Goal: Answer question/provide support: Share knowledge or assist other users

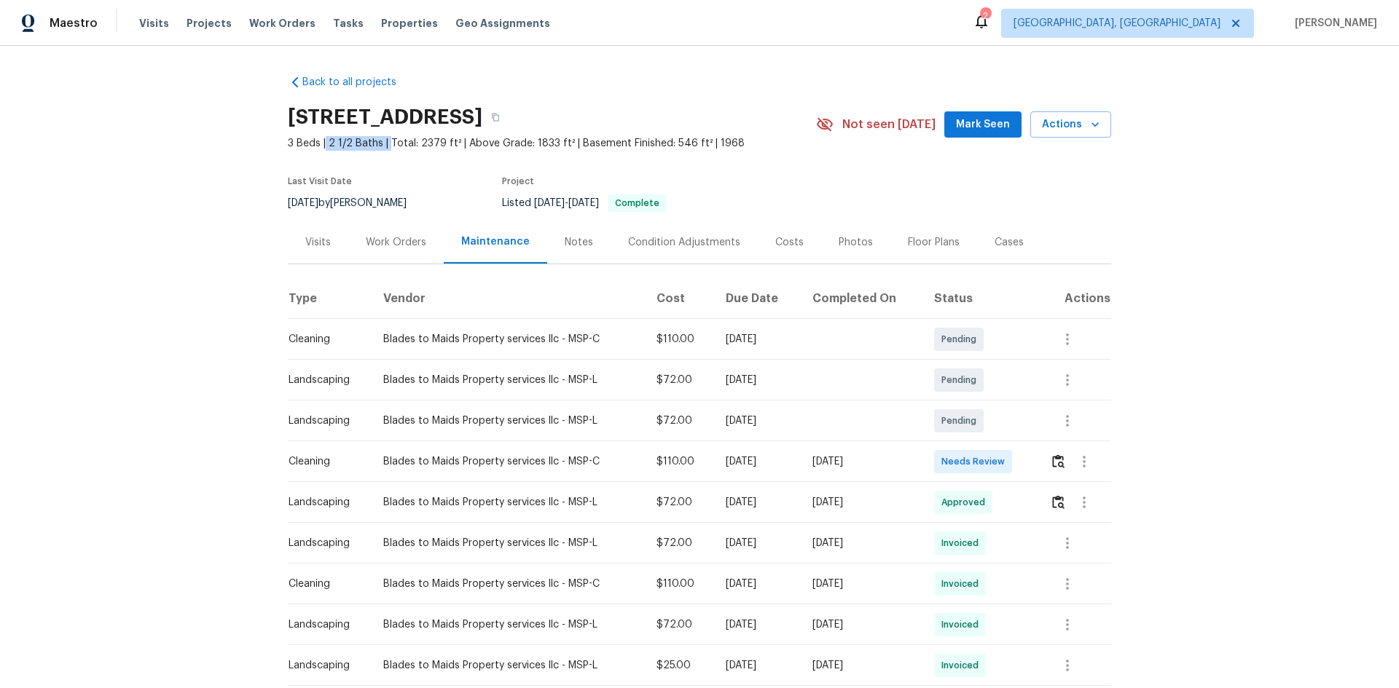
drag, startPoint x: 321, startPoint y: 143, endPoint x: 380, endPoint y: 144, distance: 59.8
click at [380, 144] on span "3 Beds | 2 1/2 Baths | Total: 2379 ft² | Above Grade: 1833 ft² | Basement Finis…" at bounding box center [552, 143] width 528 height 15
click at [1192, 222] on div "Back to all projects [STREET_ADDRESS] 3 Beds | 2 1/2 Baths | Total: 2379 ft² | …" at bounding box center [699, 367] width 1399 height 643
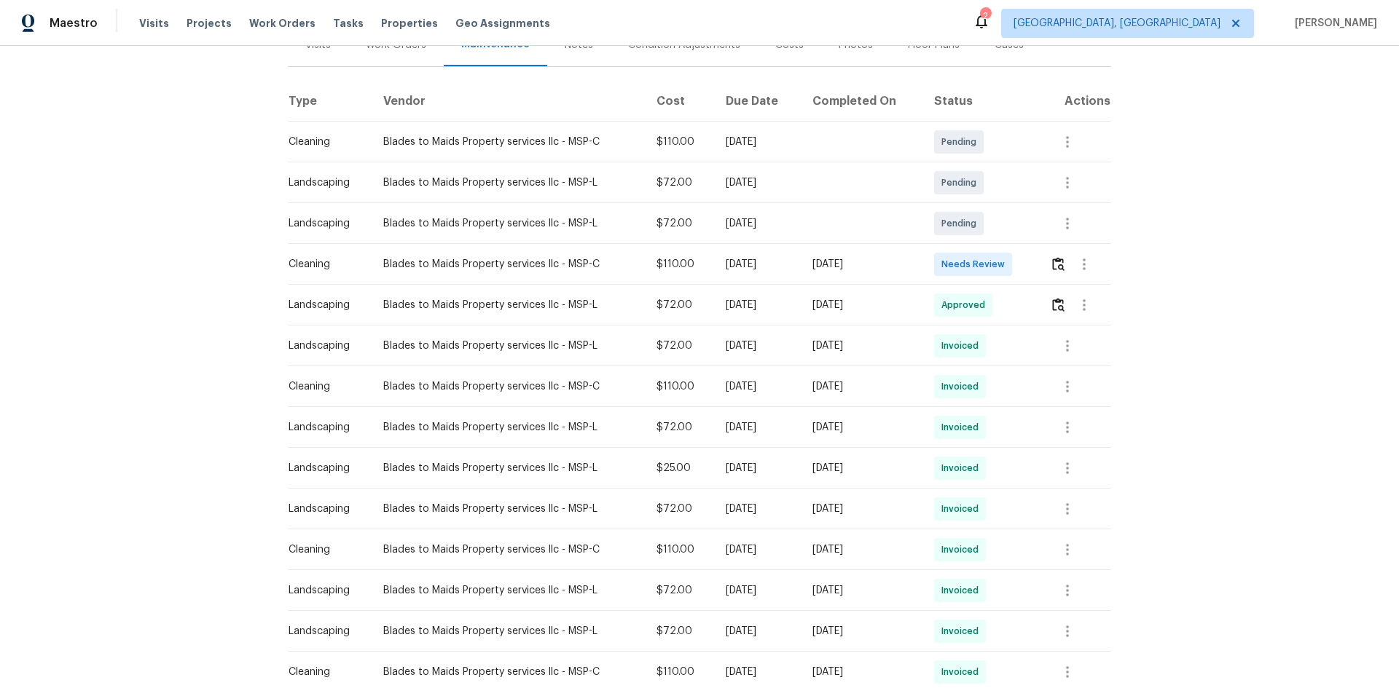
scroll to position [219, 0]
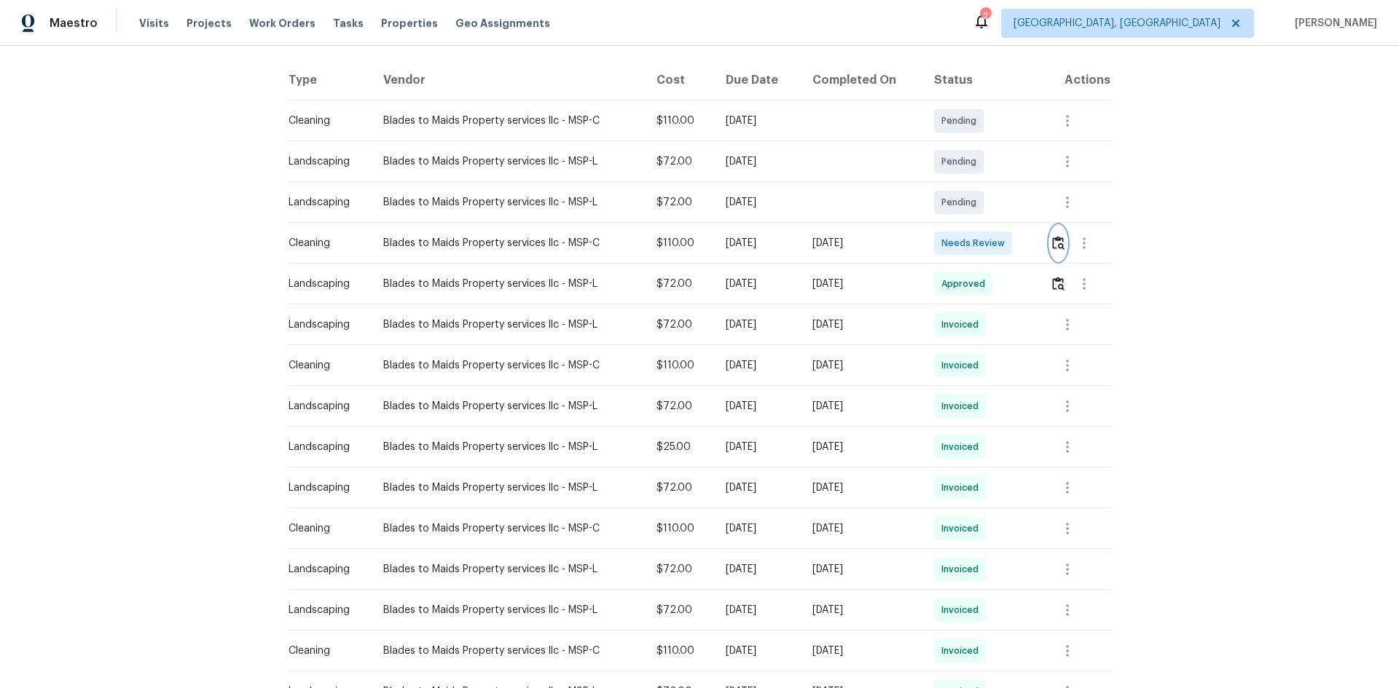
click at [1060, 248] on img "button" at bounding box center [1058, 243] width 12 height 14
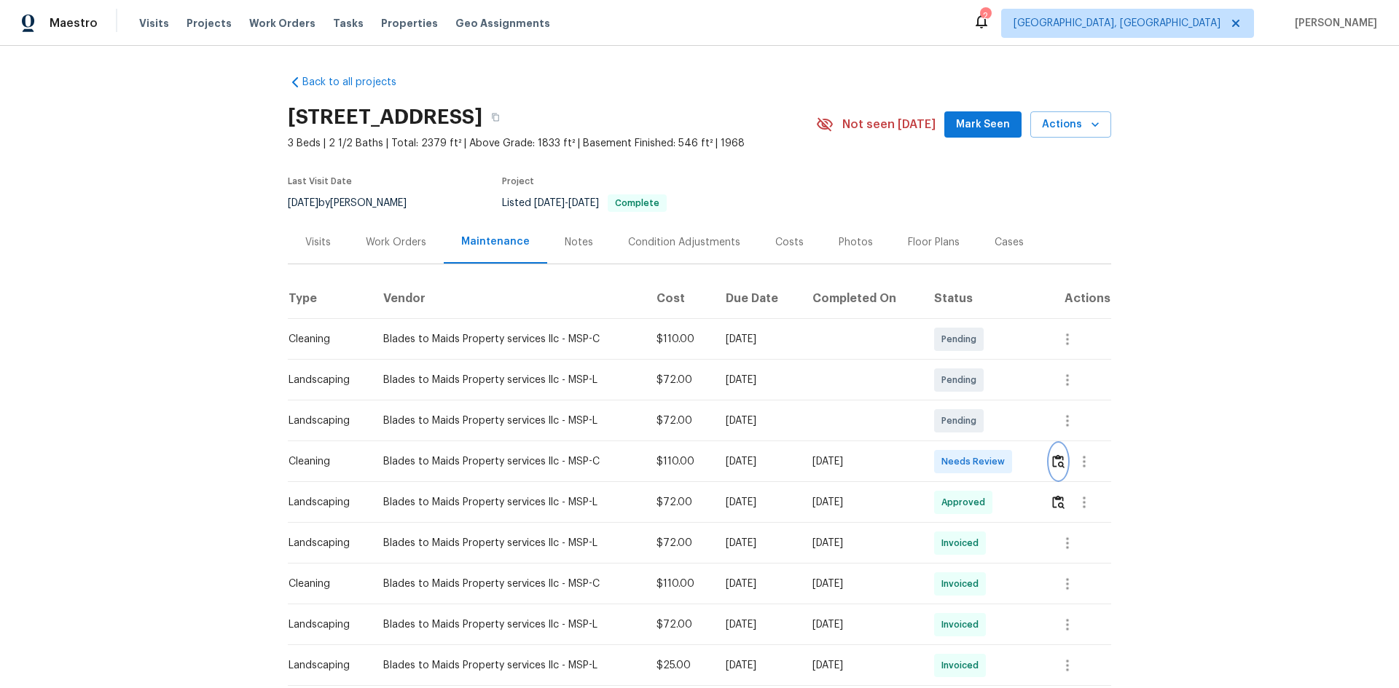
click at [1052, 458] on img "button" at bounding box center [1058, 462] width 12 height 14
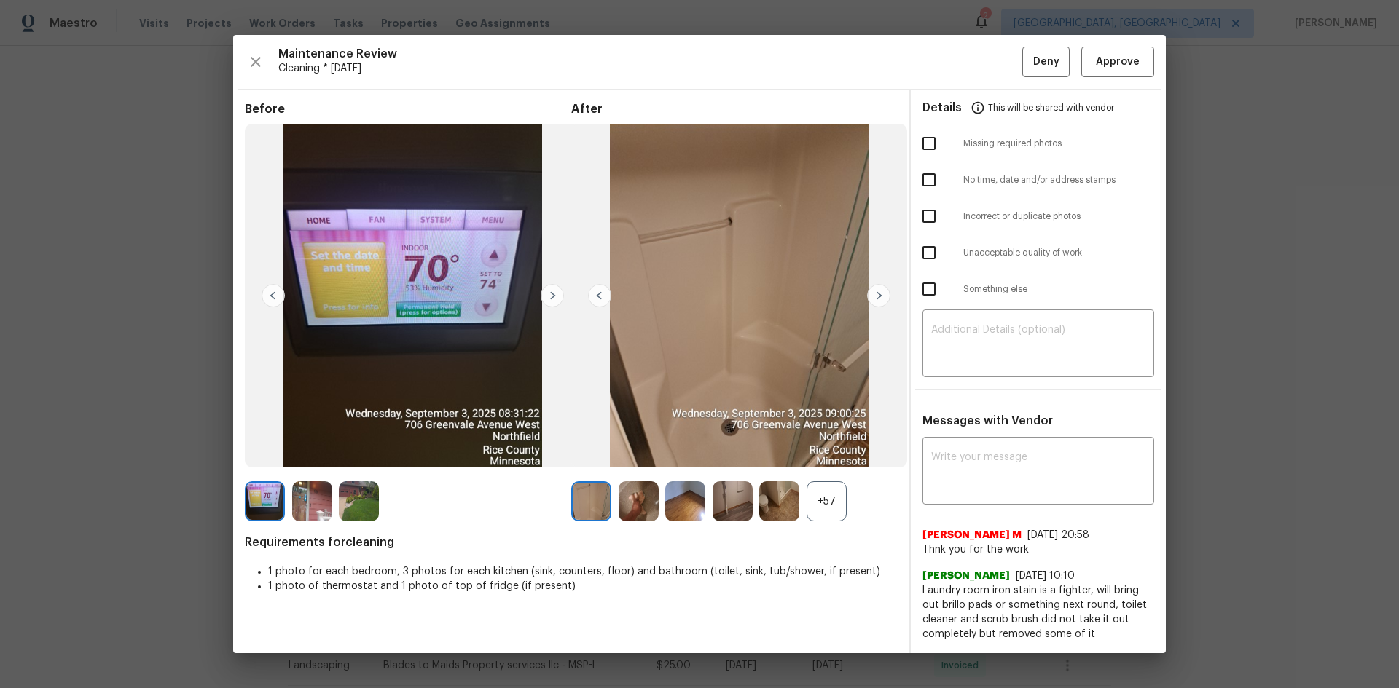
click at [930, 144] on input "checkbox" at bounding box center [929, 143] width 31 height 31
checkbox input "true"
click at [1015, 334] on textarea at bounding box center [1038, 345] width 214 height 41
paste textarea "Maintenance Audit Team: Hello! Unfortunately, this Cleaning visit completed on …"
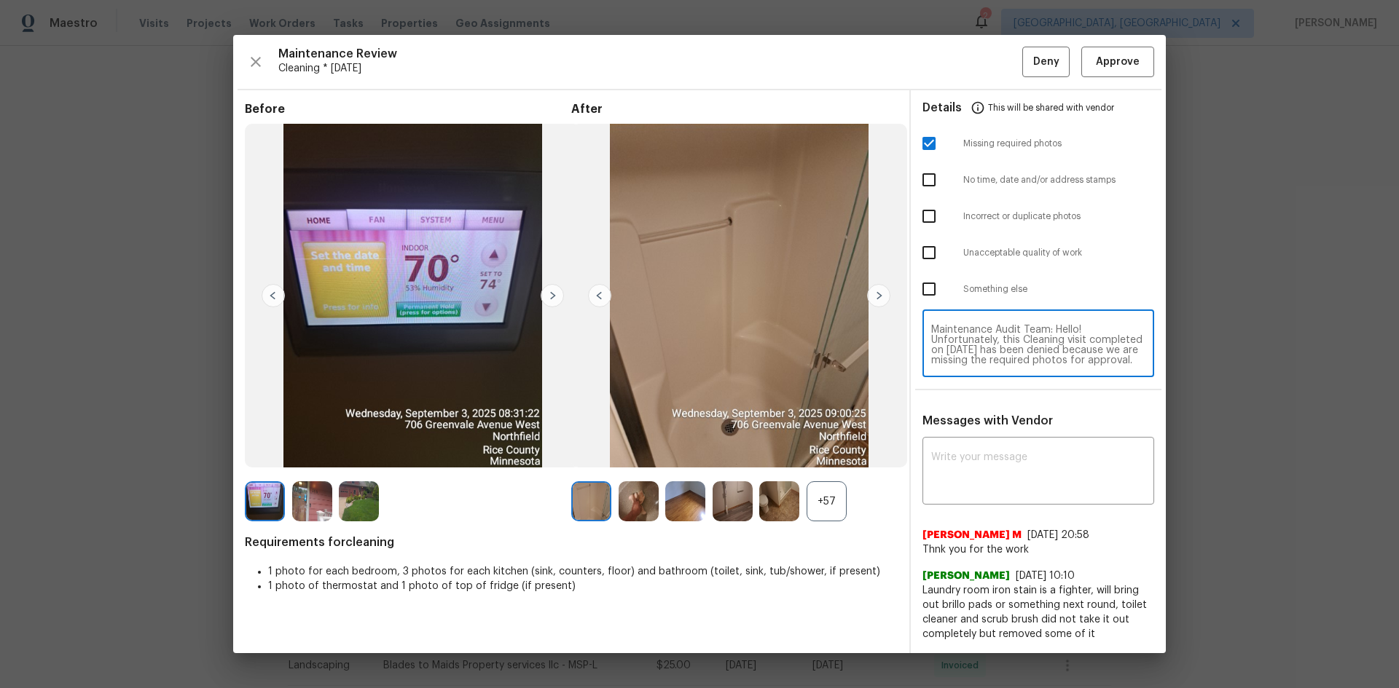
scroll to position [153, 0]
type textarea "Maintenance Audit Team: Hello! Unfortunately, this Cleaning visit completed on …"
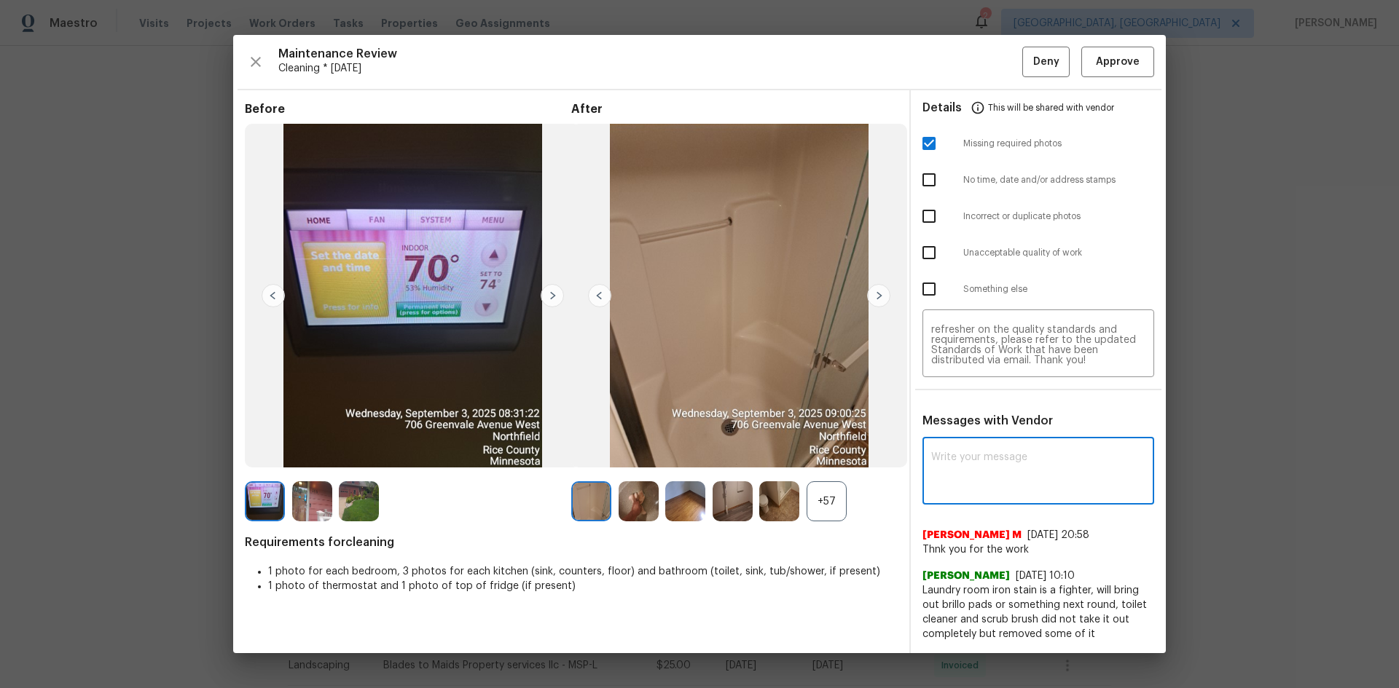
click at [982, 455] on textarea at bounding box center [1038, 472] width 214 height 41
paste textarea "Maintenance Audit Team: Hello! Unfortunately, this Cleaning visit completed on …"
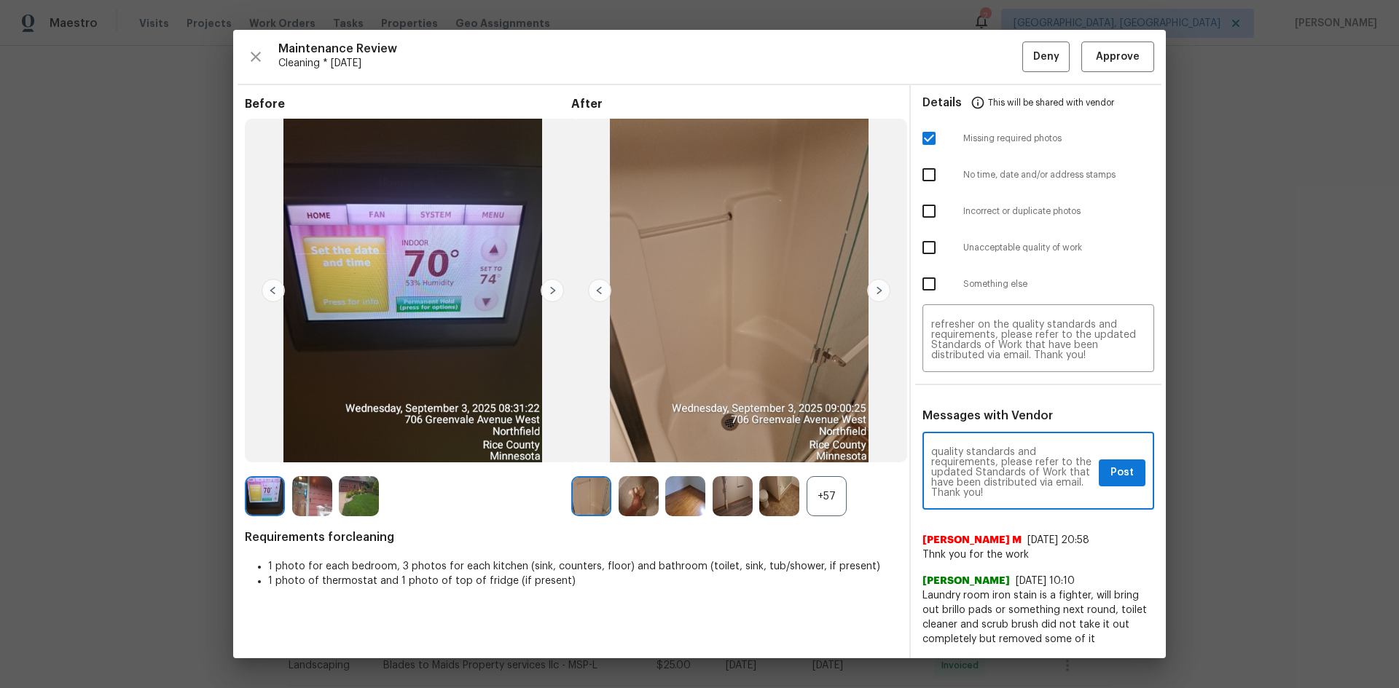
scroll to position [0, 0]
type textarea "Maintenance Audit Team: Hello! Unfortunately, this Cleaning visit completed on …"
click at [1135, 468] on button "Post" at bounding box center [1122, 473] width 47 height 27
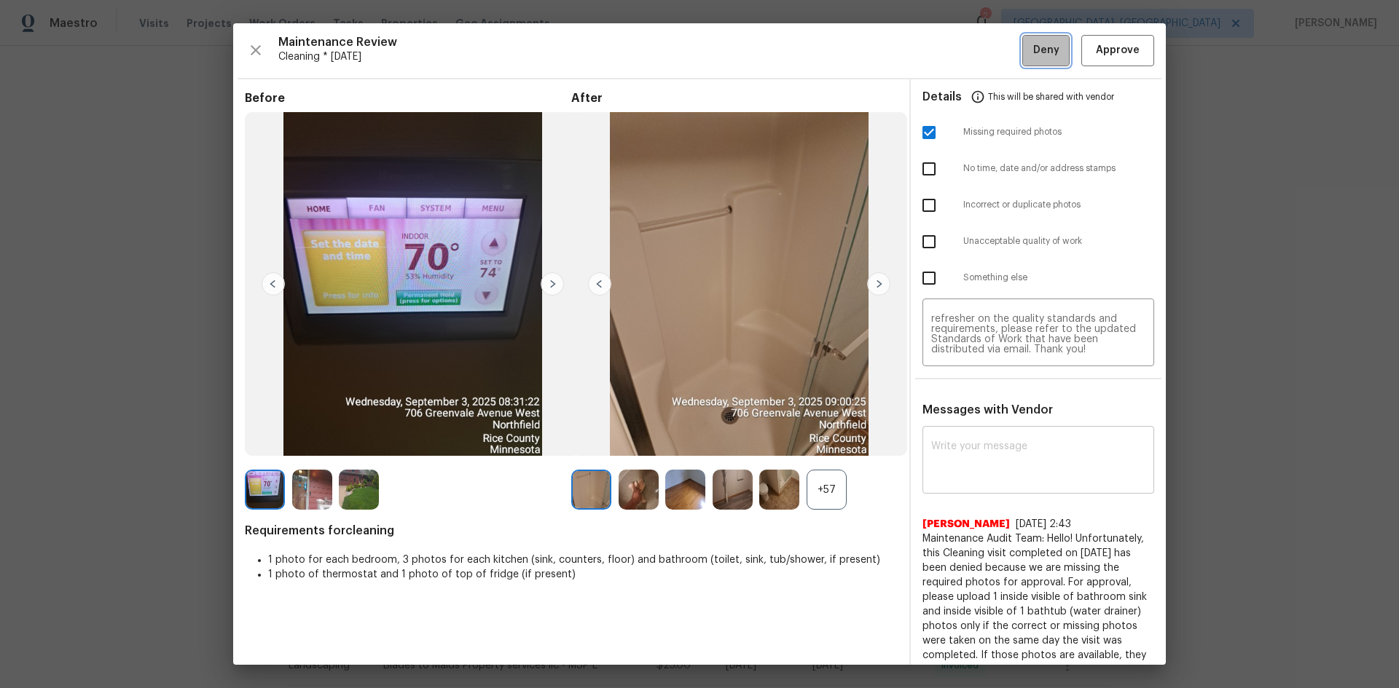
click at [1033, 44] on span "Deny" at bounding box center [1046, 51] width 26 height 18
